Goal: Find specific page/section

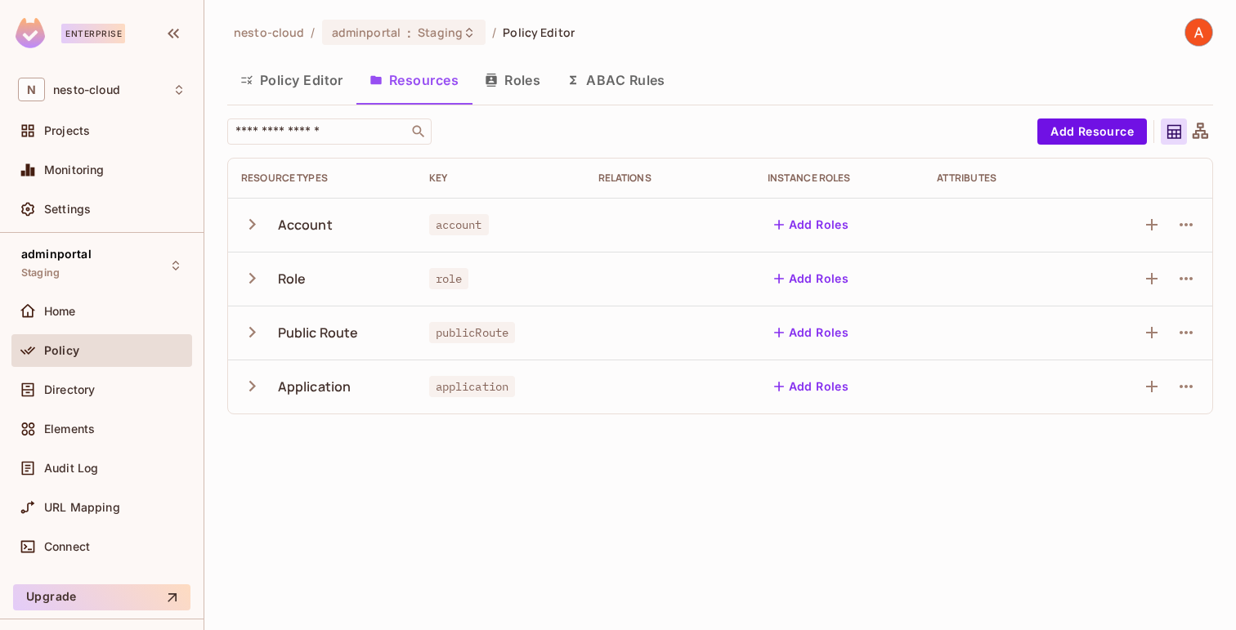
click at [77, 347] on span "Policy" at bounding box center [61, 350] width 35 height 13
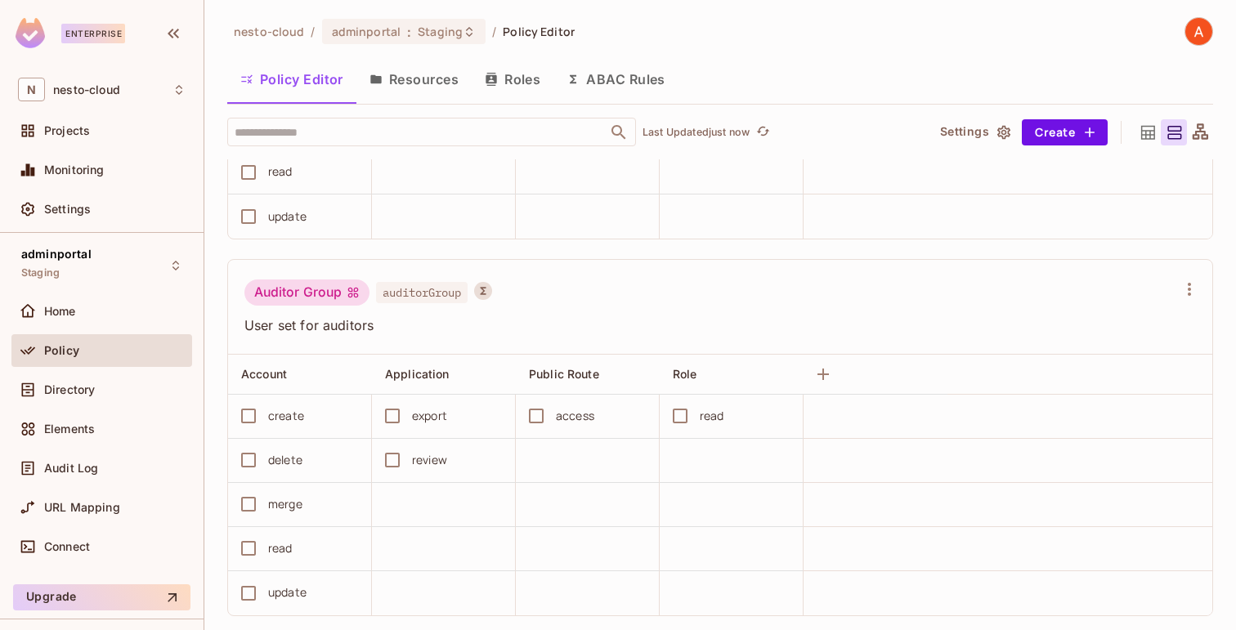
scroll to position [679, 0]
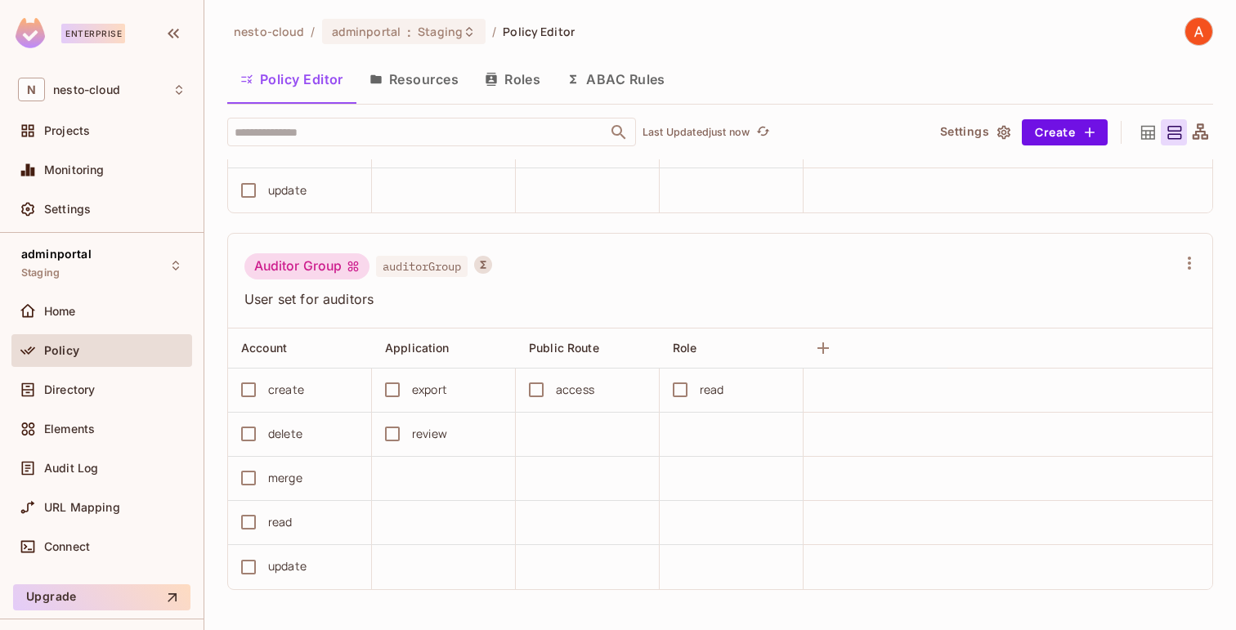
click at [632, 78] on button "ABAC Rules" at bounding box center [615, 79] width 125 height 41
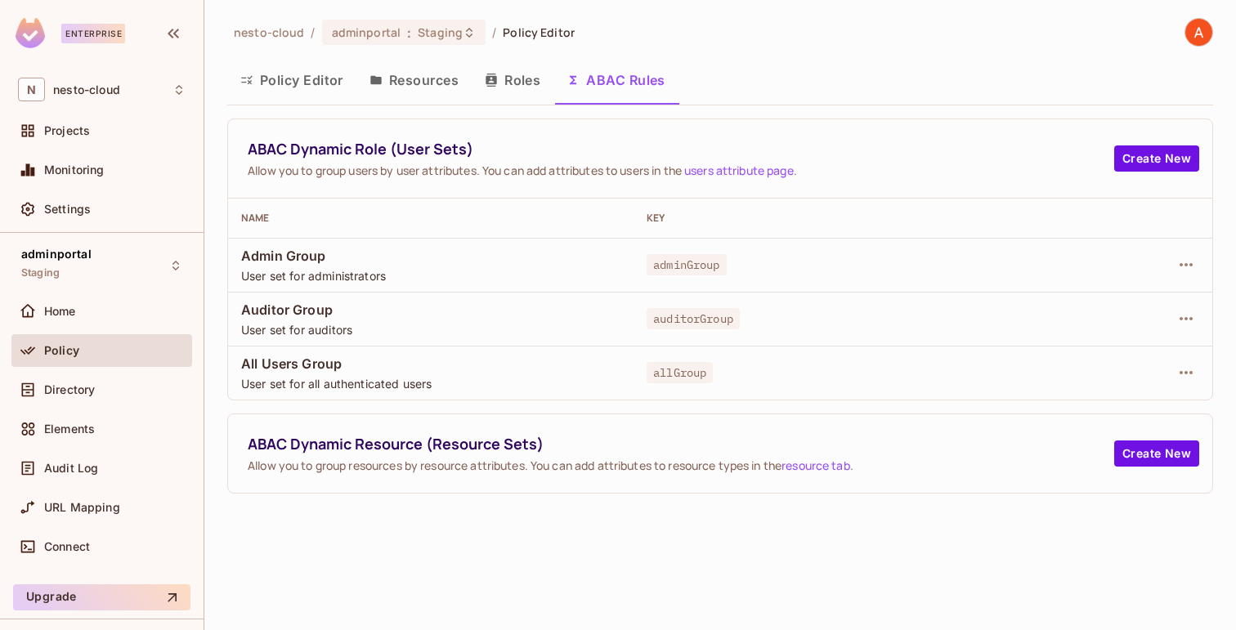
click at [286, 74] on button "Policy Editor" at bounding box center [291, 80] width 129 height 41
